Goal: Task Accomplishment & Management: Use online tool/utility

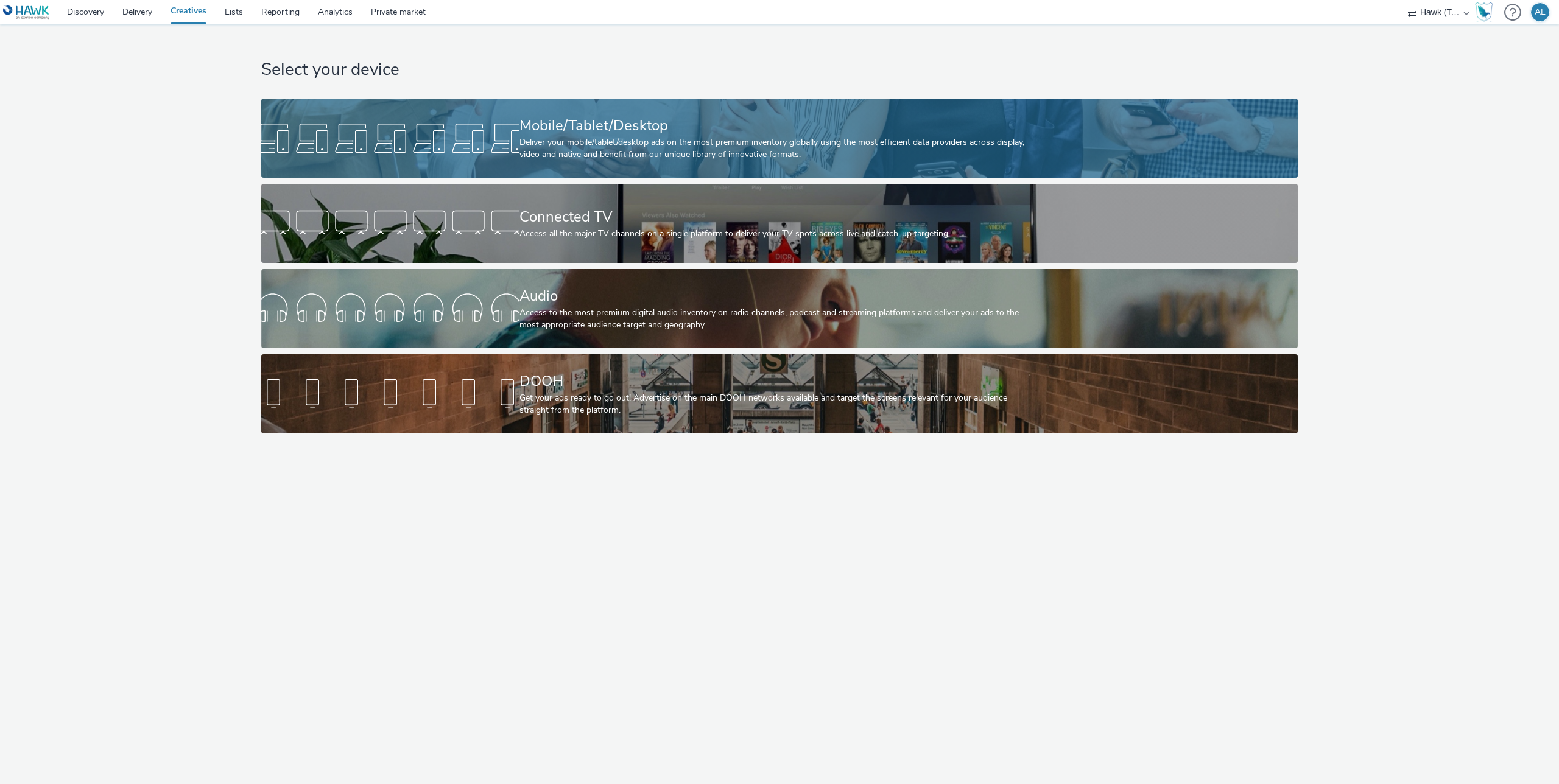
click at [378, 128] on div at bounding box center [390, 138] width 258 height 39
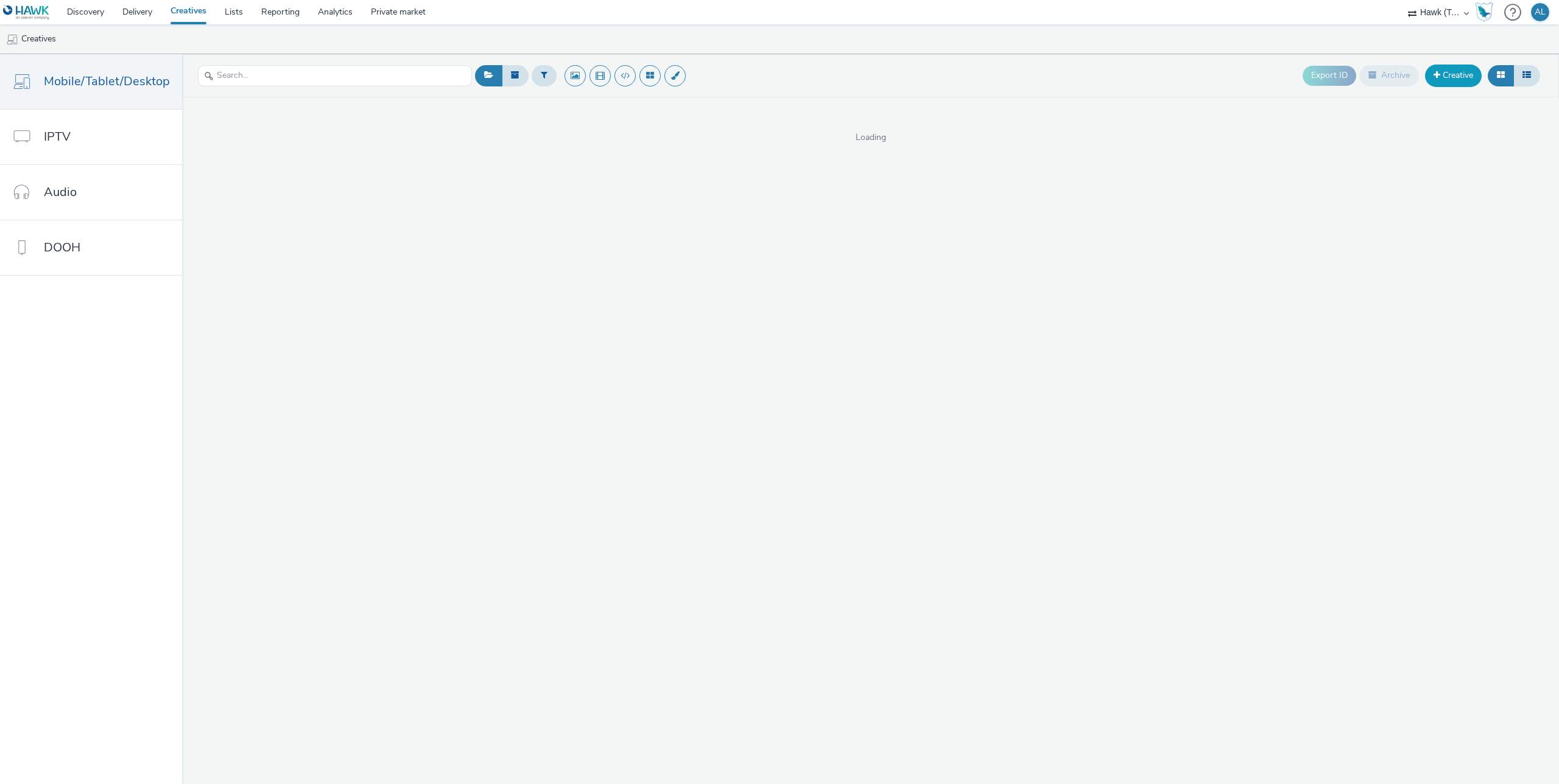
click at [1442, 87] on link "Creative" at bounding box center [1453, 75] width 56 height 22
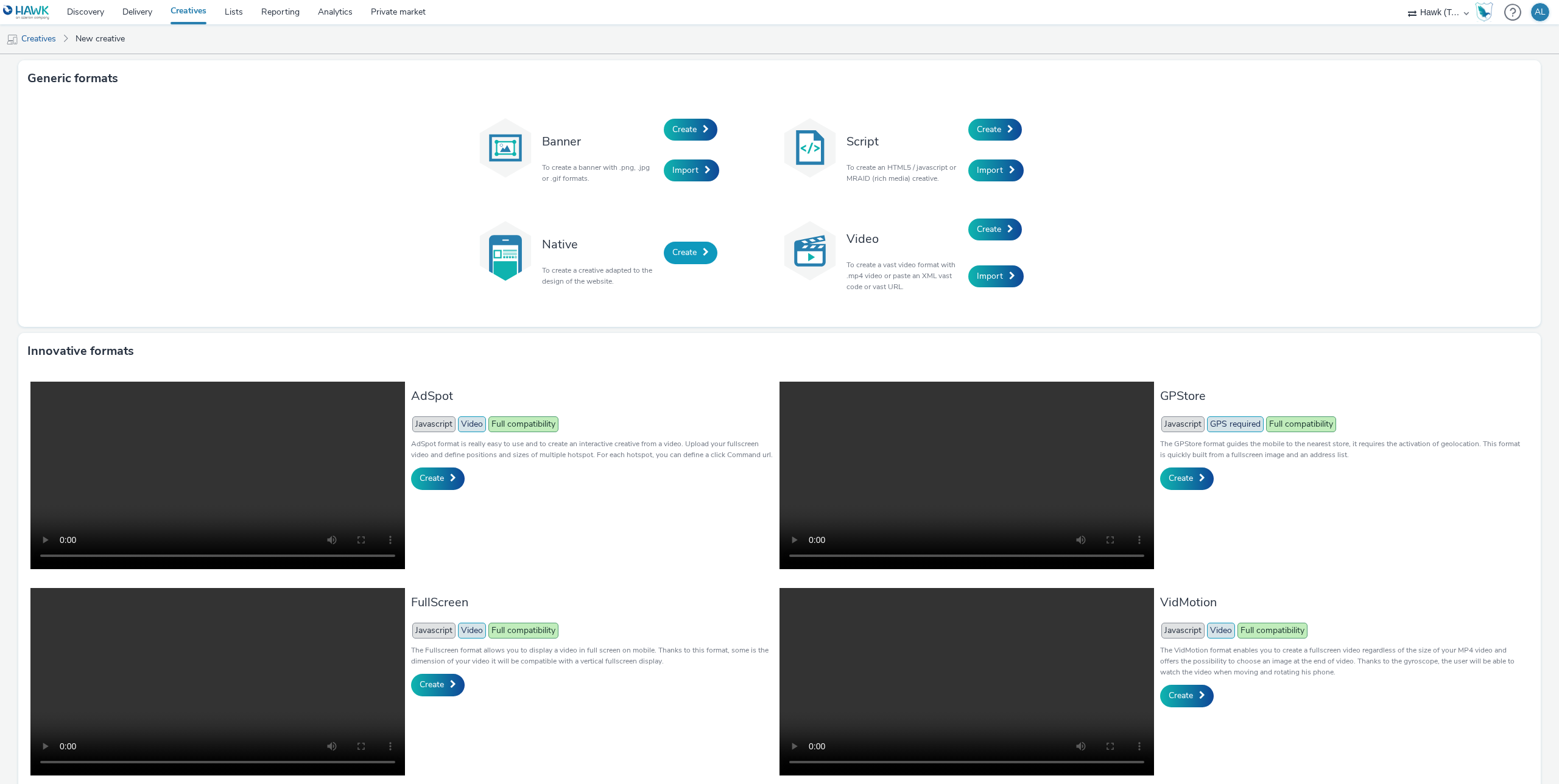
click at [696, 260] on link "Create" at bounding box center [690, 252] width 54 height 22
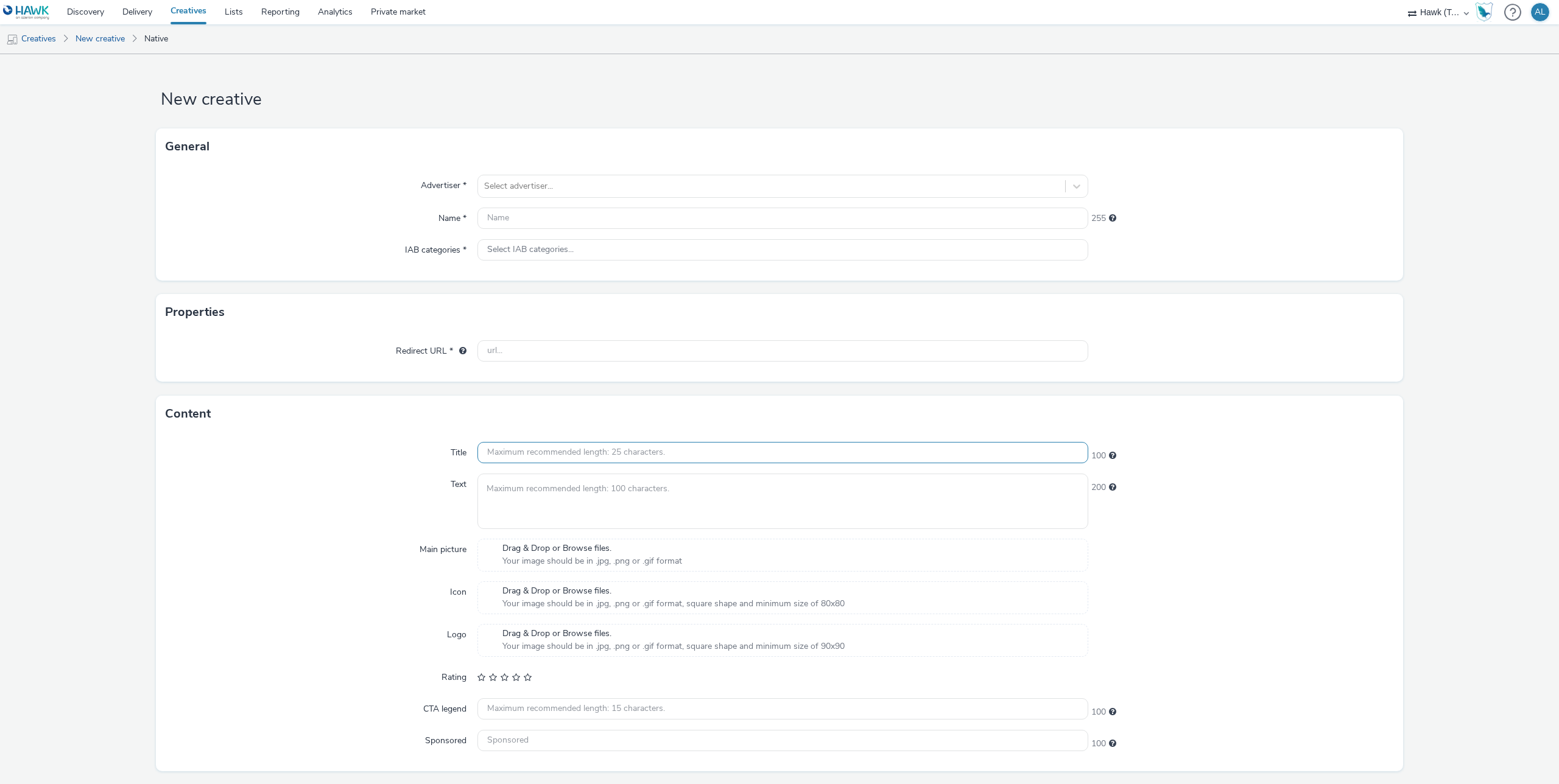
scroll to position [32, 0]
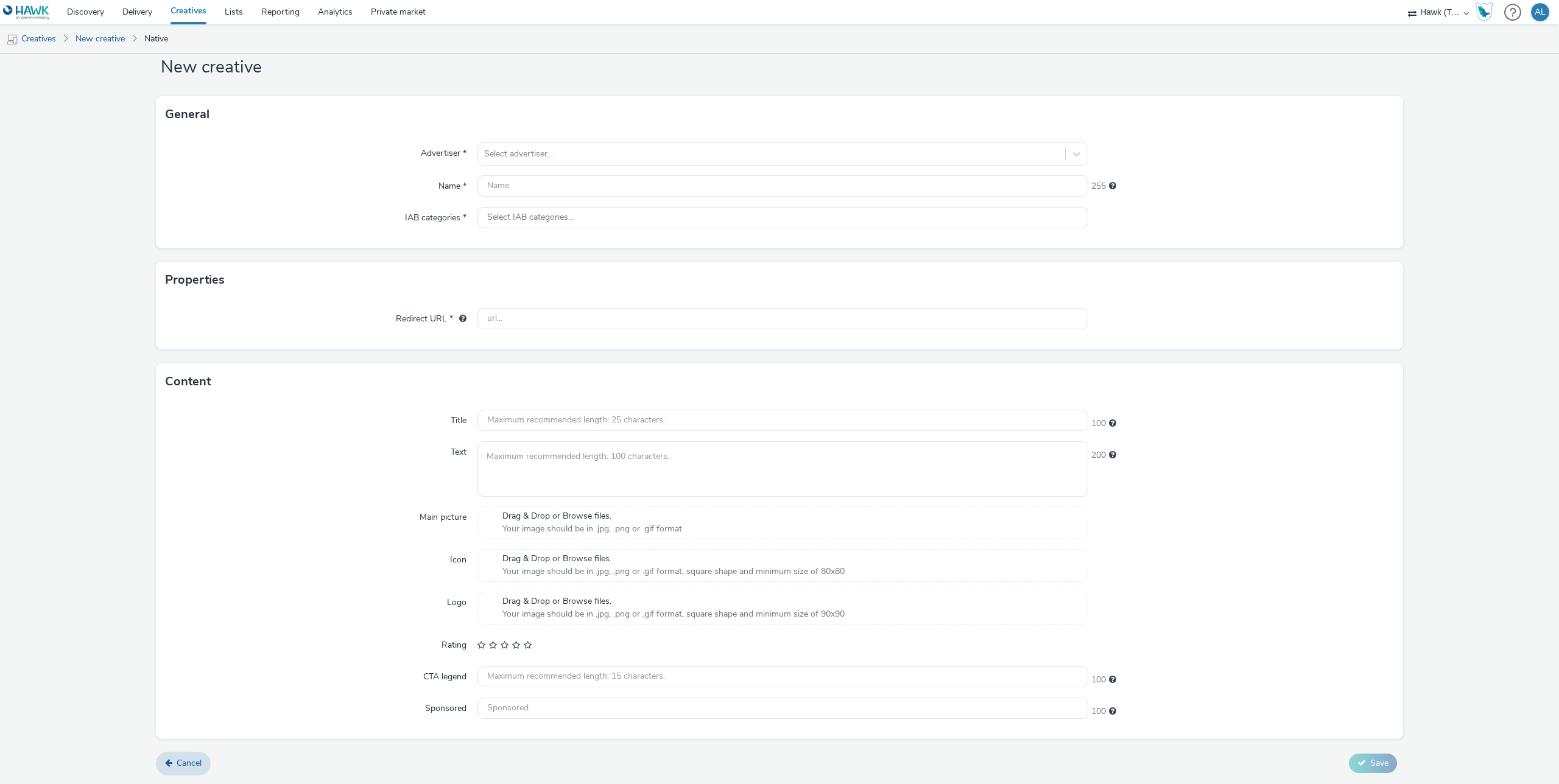
click at [724, 533] on div "Drag & Drop or Browse files. Your image should be in .jpg, .png or .gif format" at bounding box center [783, 523] width 611 height 33
click at [550, 679] on input "text" at bounding box center [783, 676] width 611 height 21
click at [56, 42] on link "Creatives" at bounding box center [31, 39] width 62 height 29
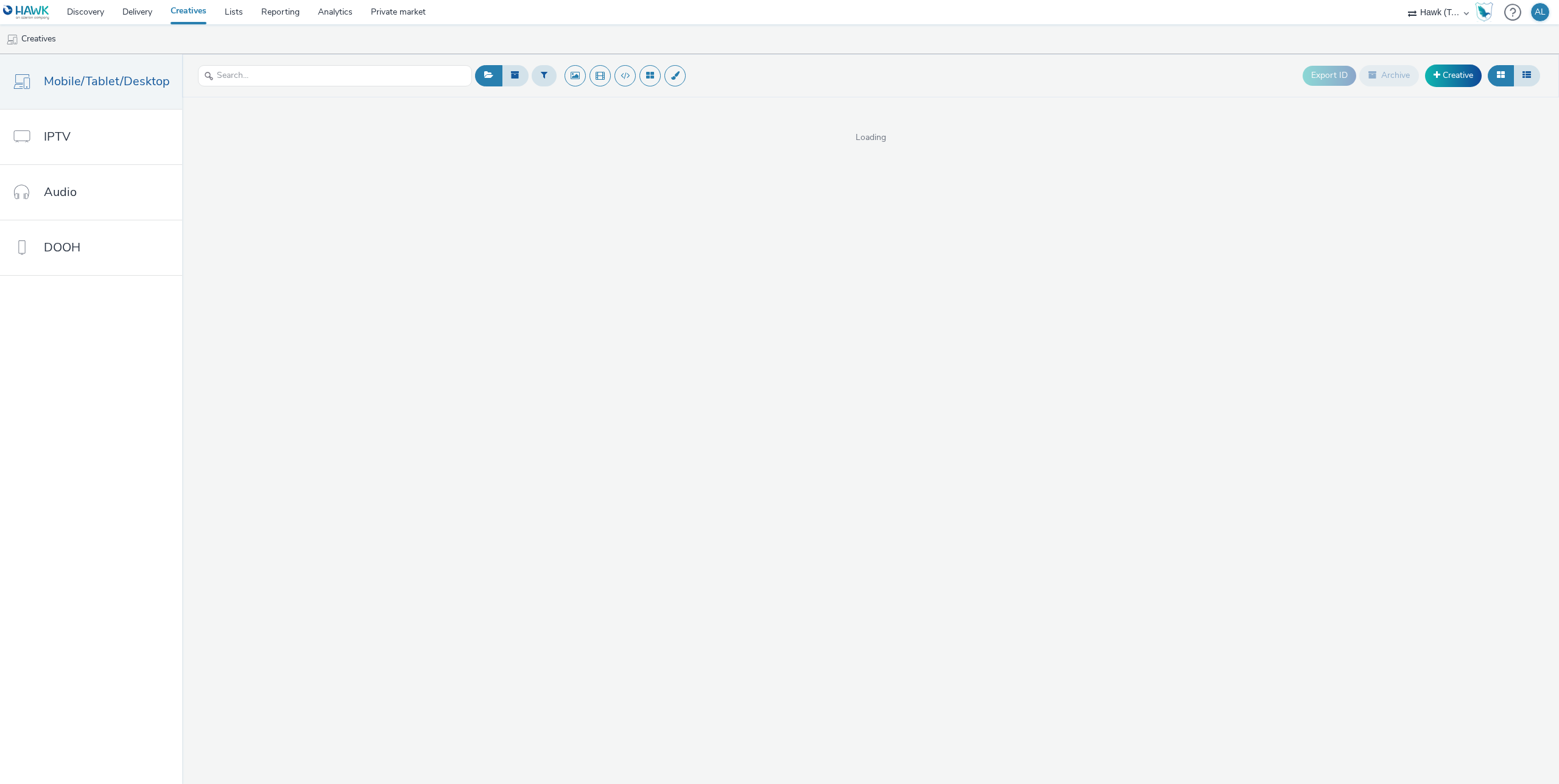
click at [1427, 19] on select "ADWEB AZERION billups Connectology EHRHARDT MEDIA MGT GroupM Belgique Havas Pro…" at bounding box center [1438, 12] width 73 height 24
select select "a92e9084-ed6f-4e0c-8c2e-6ff03a7fde21"
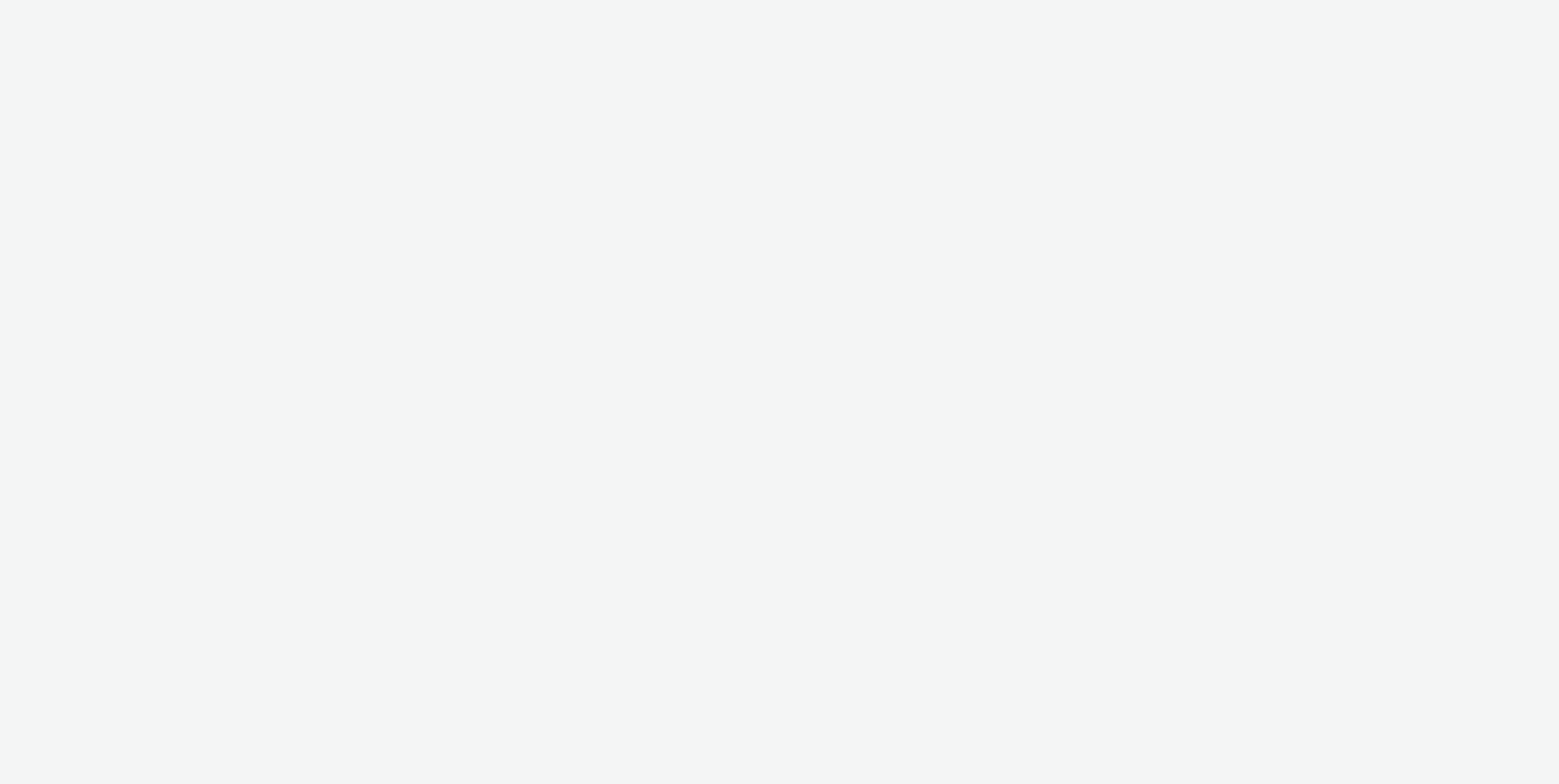
select select "a92e9084-ed6f-4e0c-8c2e-6ff03a7fde21"
select select "a064b1a1-00f3-454d-ac61-bb76edff9598"
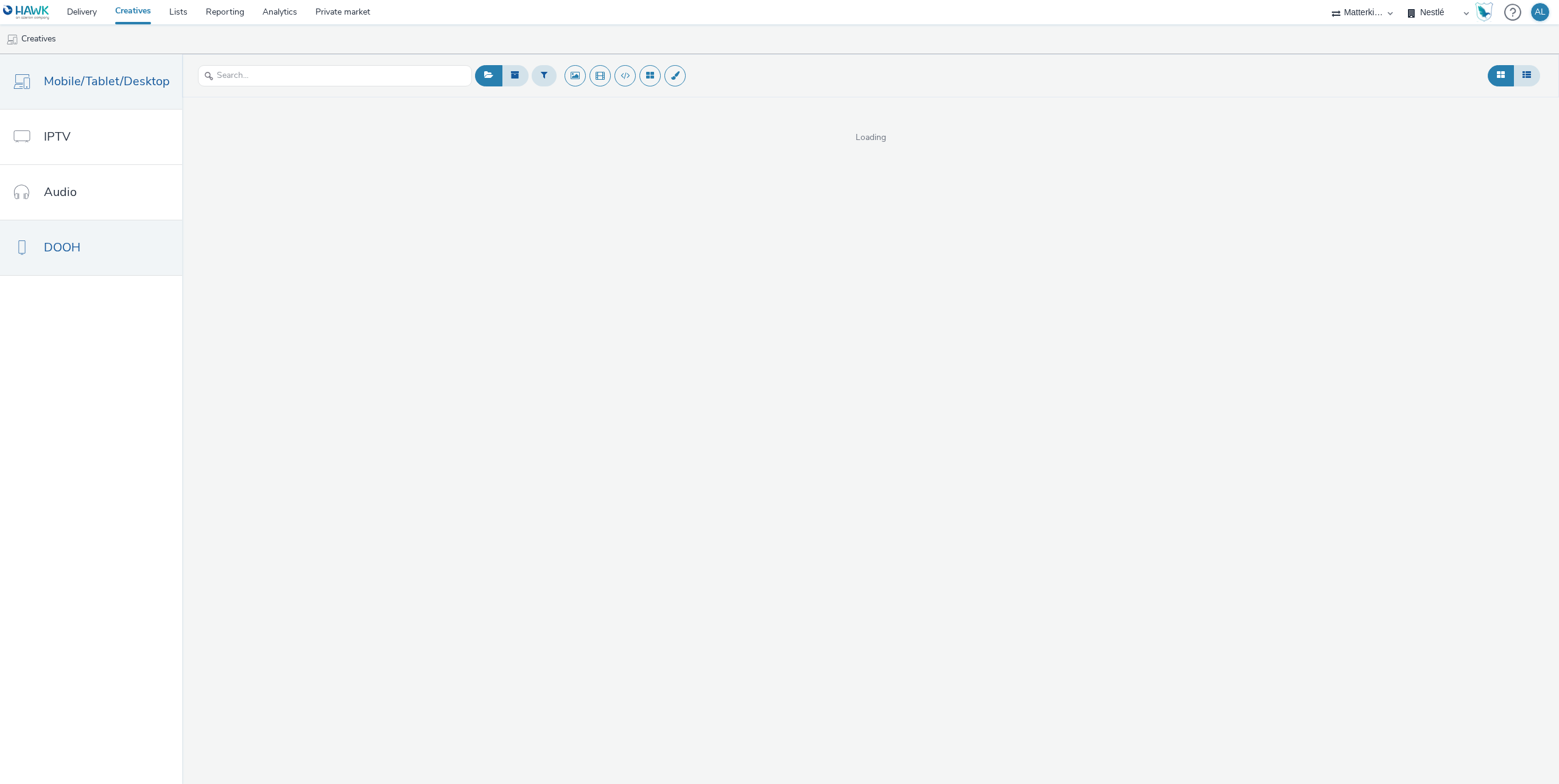
click at [70, 248] on span "DOOH" at bounding box center [62, 247] width 36 height 18
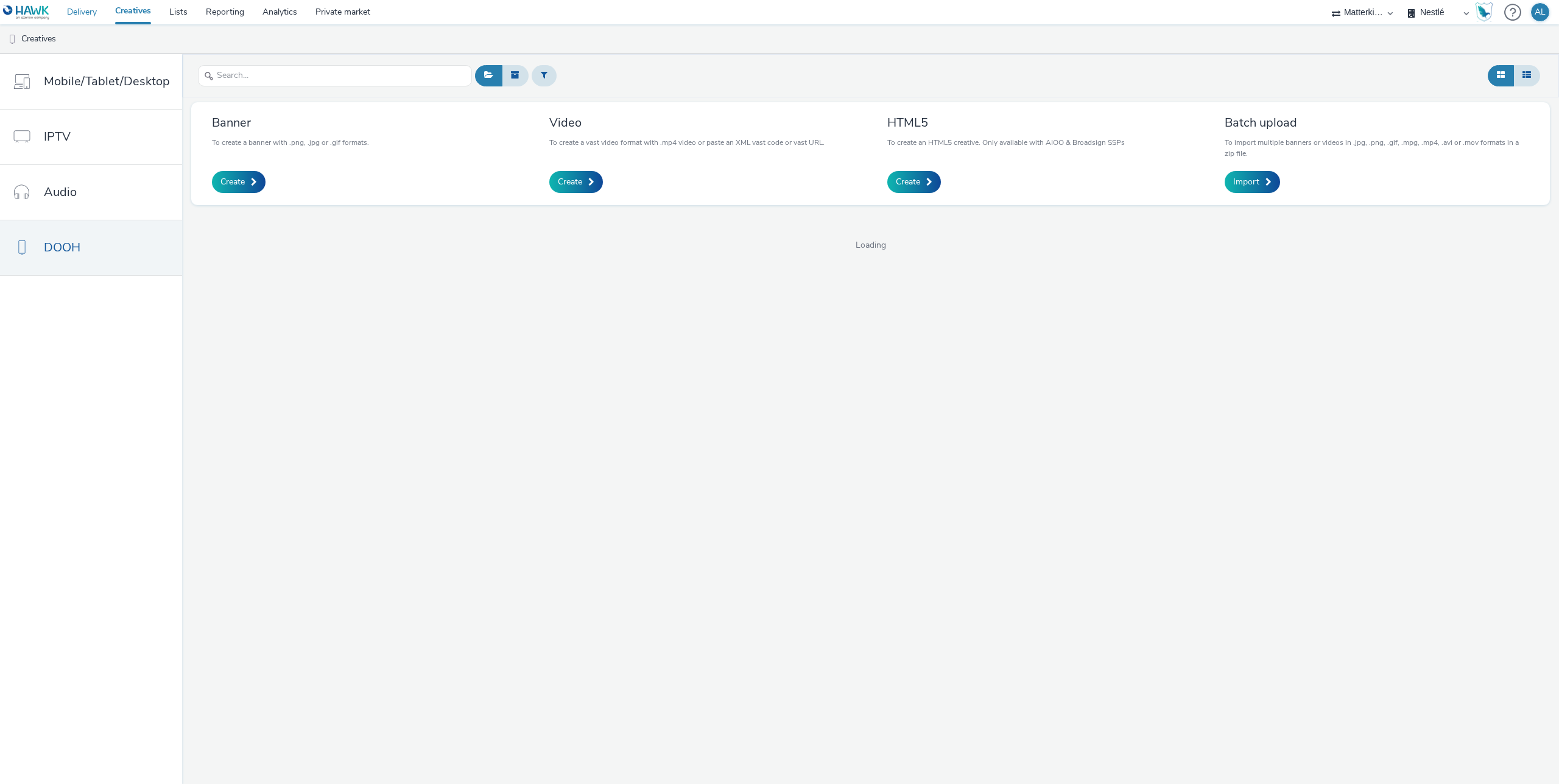
click at [87, 7] on link "Delivery" at bounding box center [81, 12] width 48 height 24
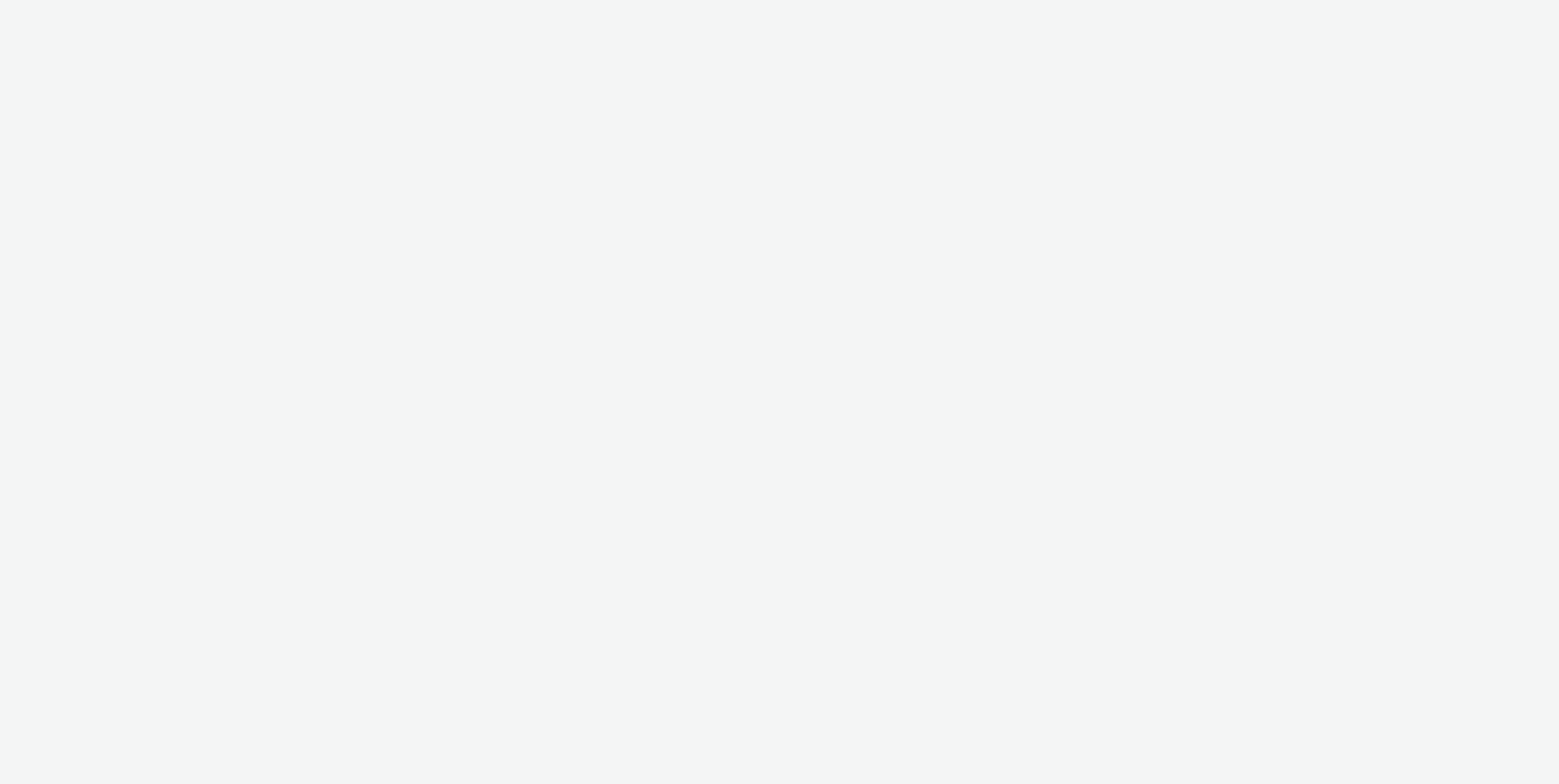
select select "a92e9084-ed6f-4e0c-8c2e-6ff03a7fde21"
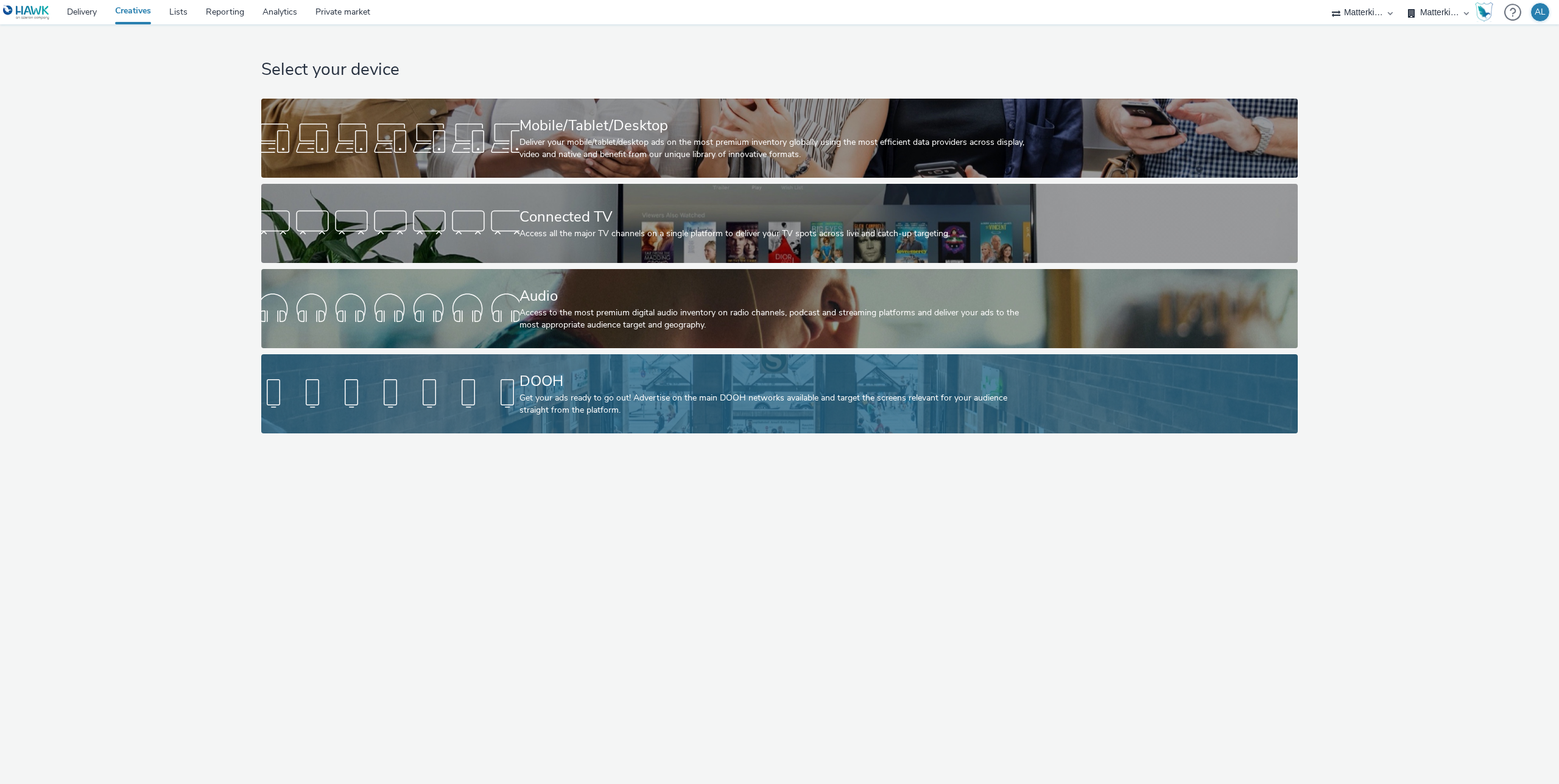
click at [523, 361] on div "DOOH Get your ads ready to go out! Advertise on the main DOOH networks availabl…" at bounding box center [777, 393] width 515 height 79
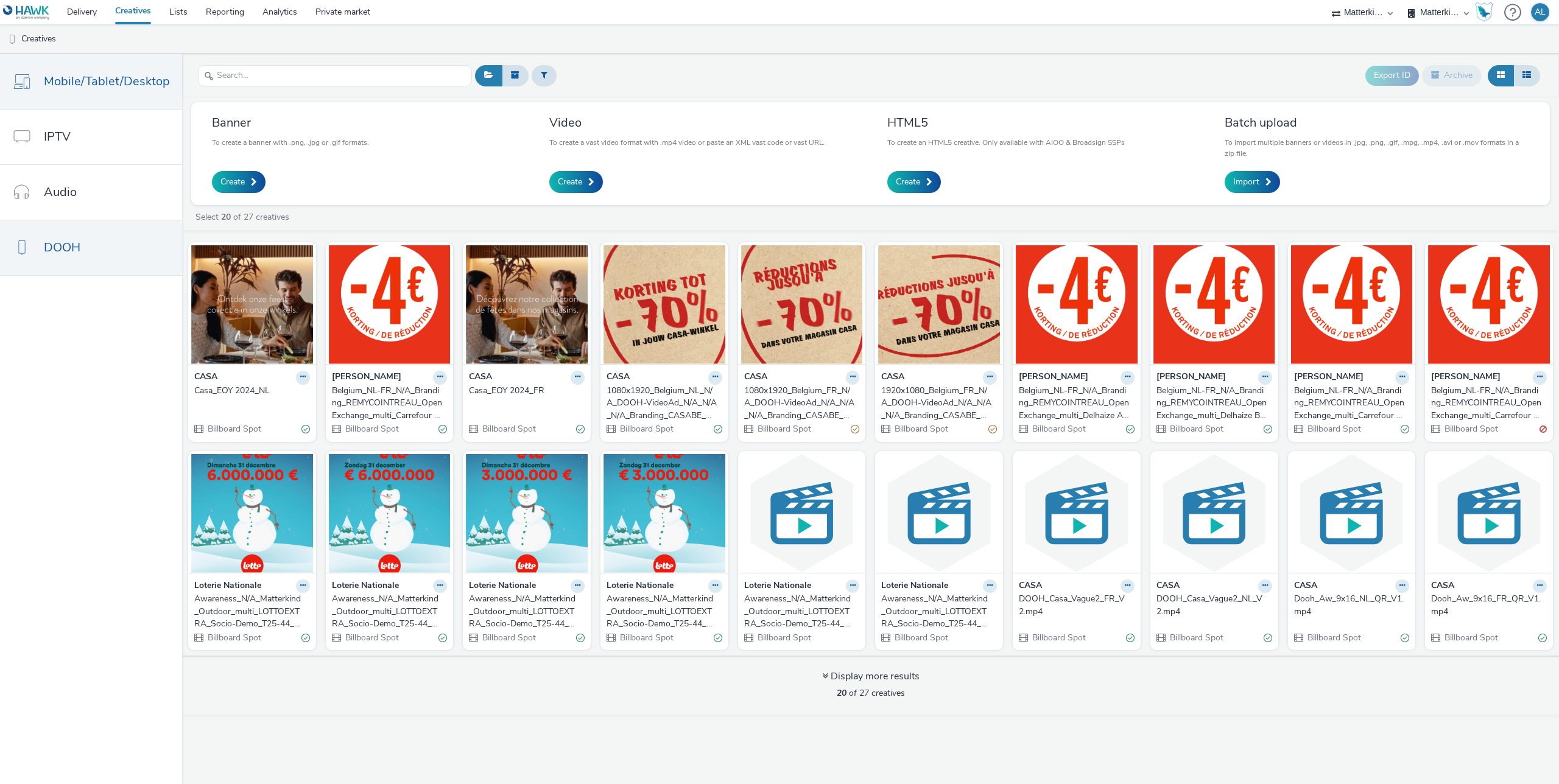
click at [88, 92] on link "Mobile/Tablet/Desktop" at bounding box center [91, 81] width 182 height 55
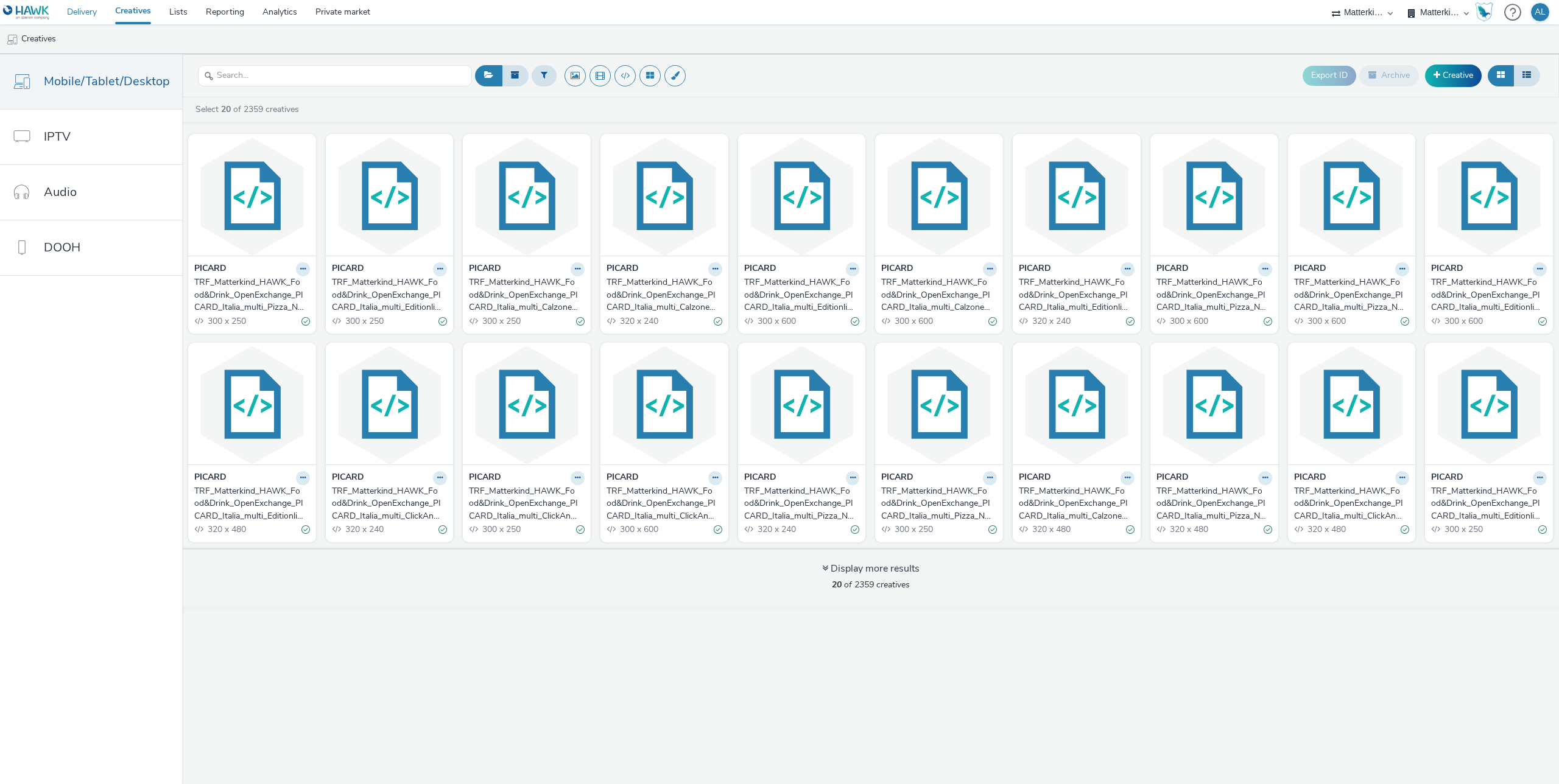
click at [99, 14] on link "Delivery" at bounding box center [81, 12] width 48 height 24
